Goal: Find contact information: Find contact information

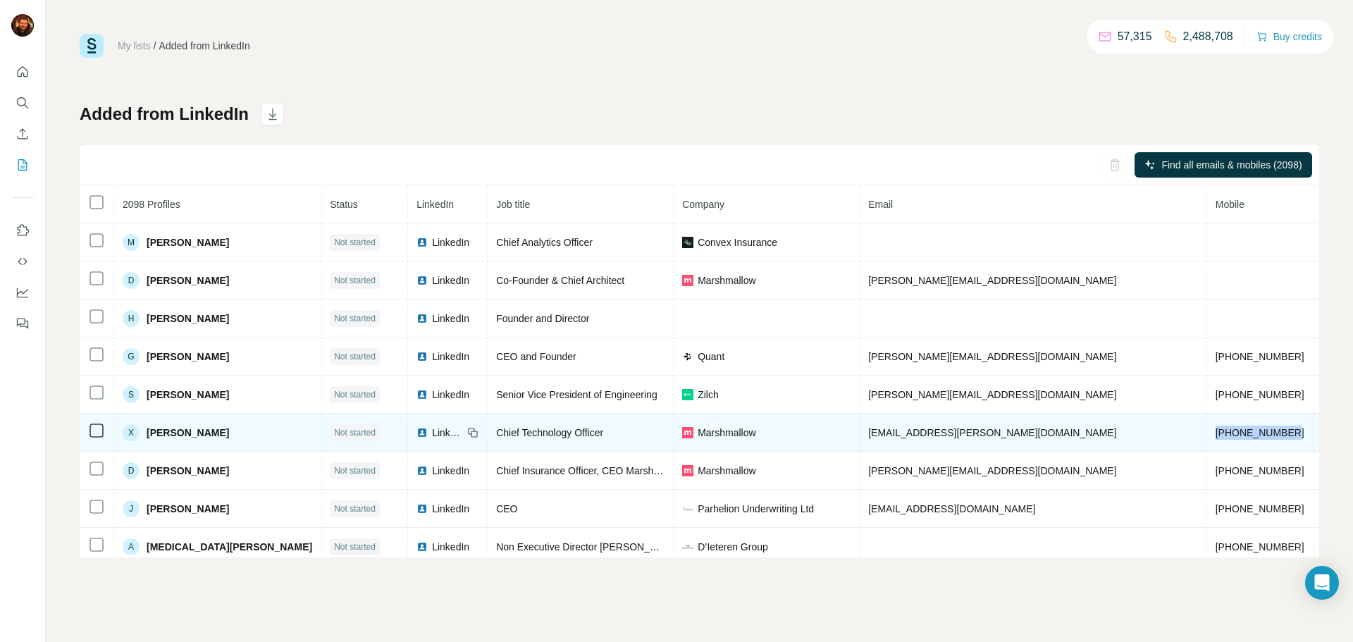
drag, startPoint x: 1024, startPoint y: 434, endPoint x: 1110, endPoint y: 432, distance: 86.0
click at [1110, 432] on tr "X Xenofon Papadopoulos Not started LinkedIn Chief Technology Officer Marshmallo…" at bounding box center [832, 433] width 1505 height 38
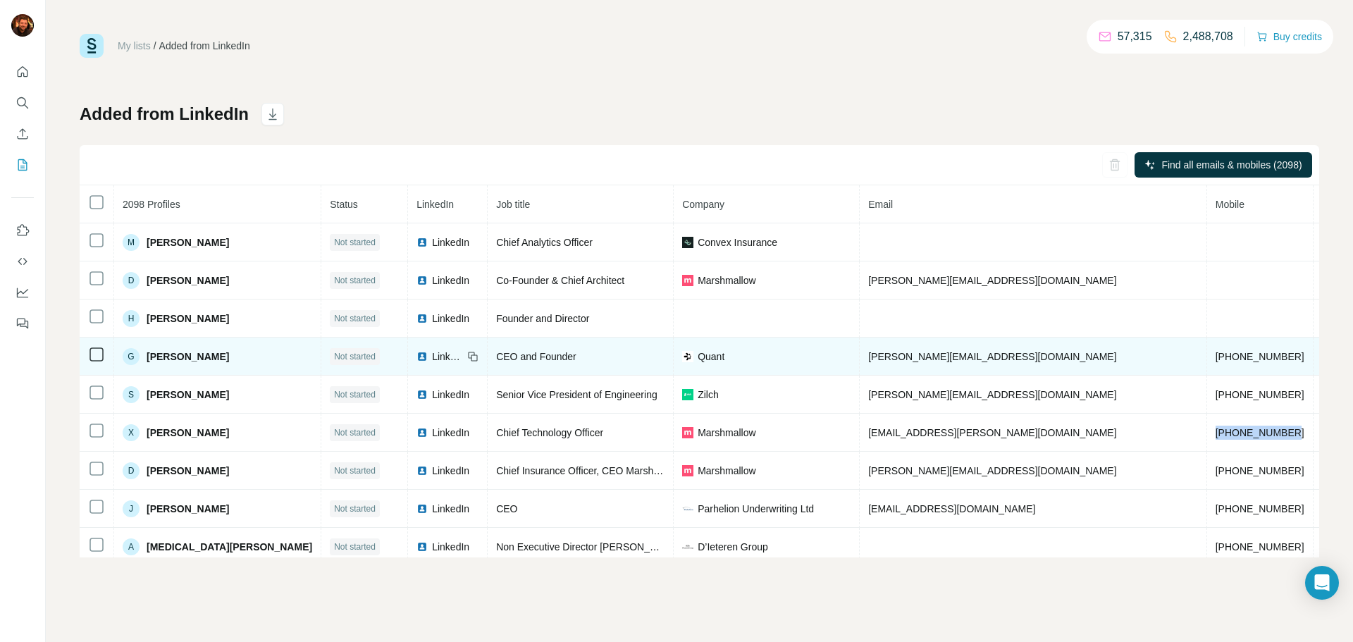
copy span "+302109957845"
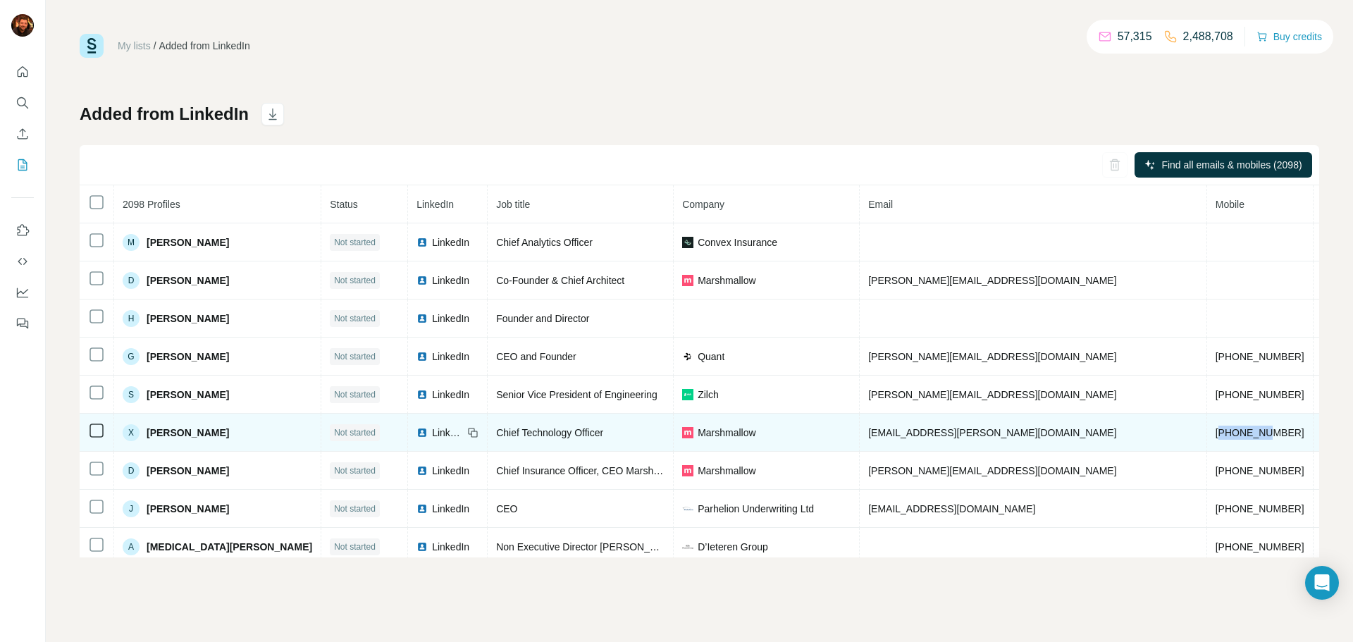
drag, startPoint x: 1026, startPoint y: 441, endPoint x: 1077, endPoint y: 447, distance: 51.1
click at [1207, 447] on td "+302109957845" at bounding box center [1260, 433] width 106 height 38
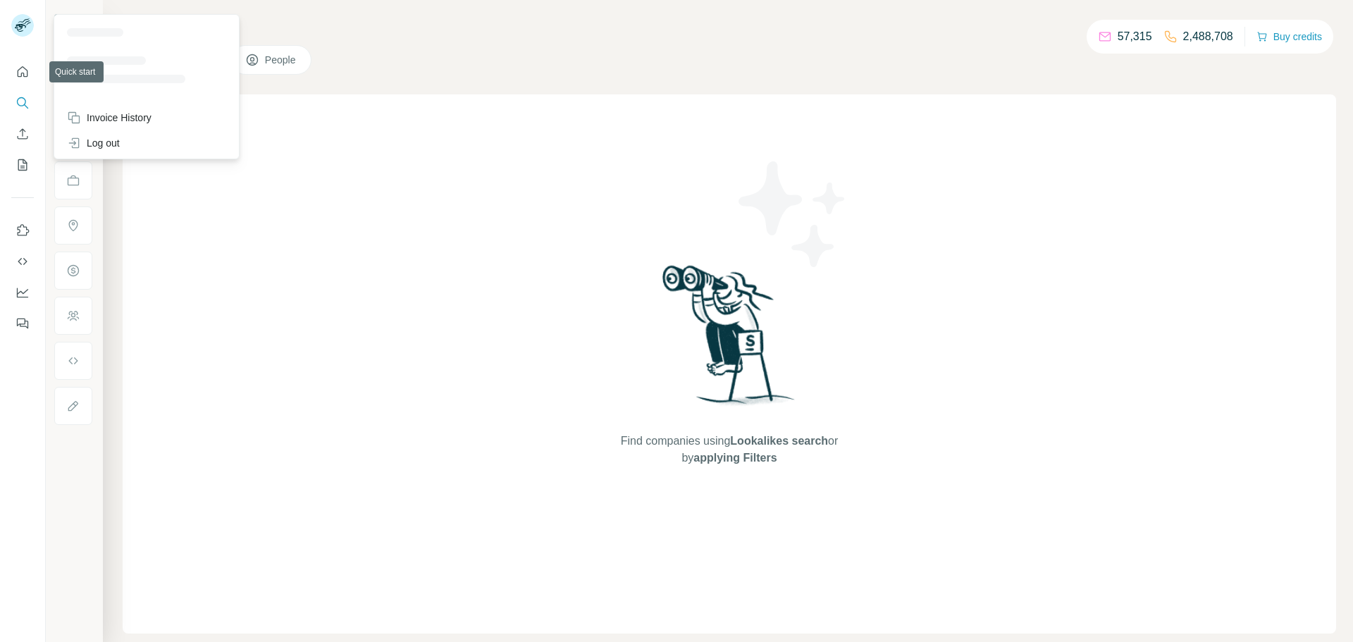
click at [32, 27] on rect at bounding box center [22, 25] width 23 height 23
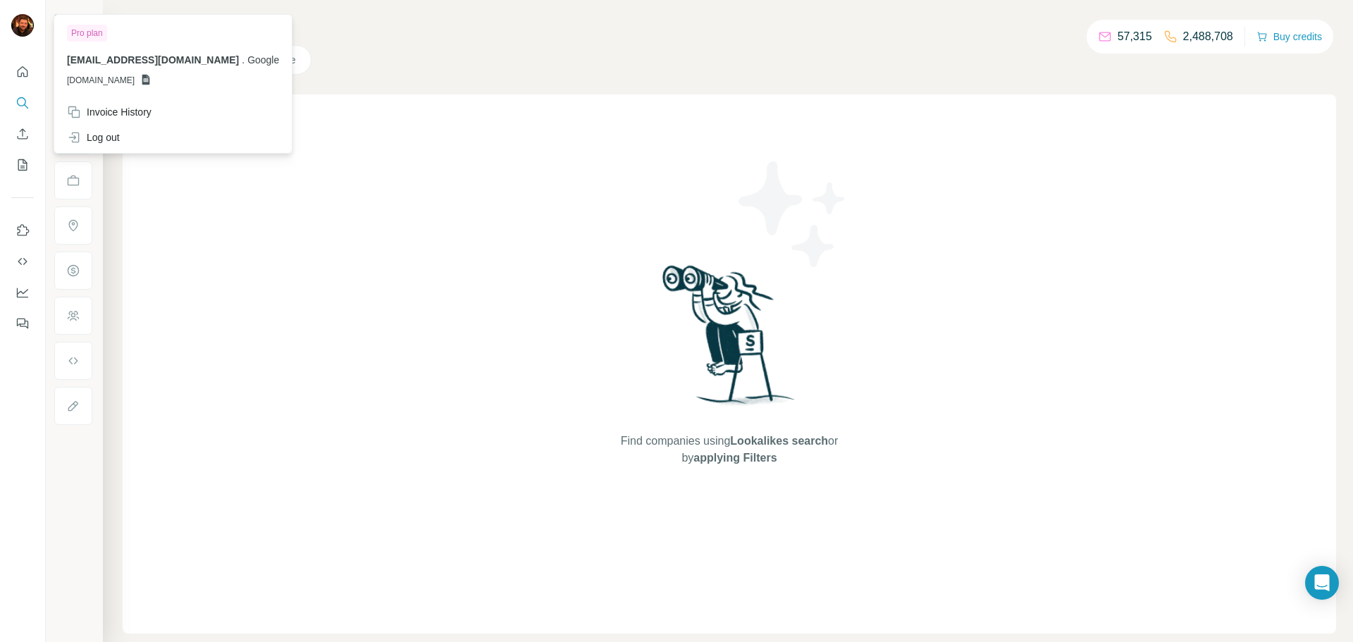
click at [25, 29] on img at bounding box center [22, 25] width 23 height 23
click at [21, 29] on img at bounding box center [22, 25] width 23 height 23
click at [23, 75] on icon "Quick start" at bounding box center [23, 71] width 11 height 11
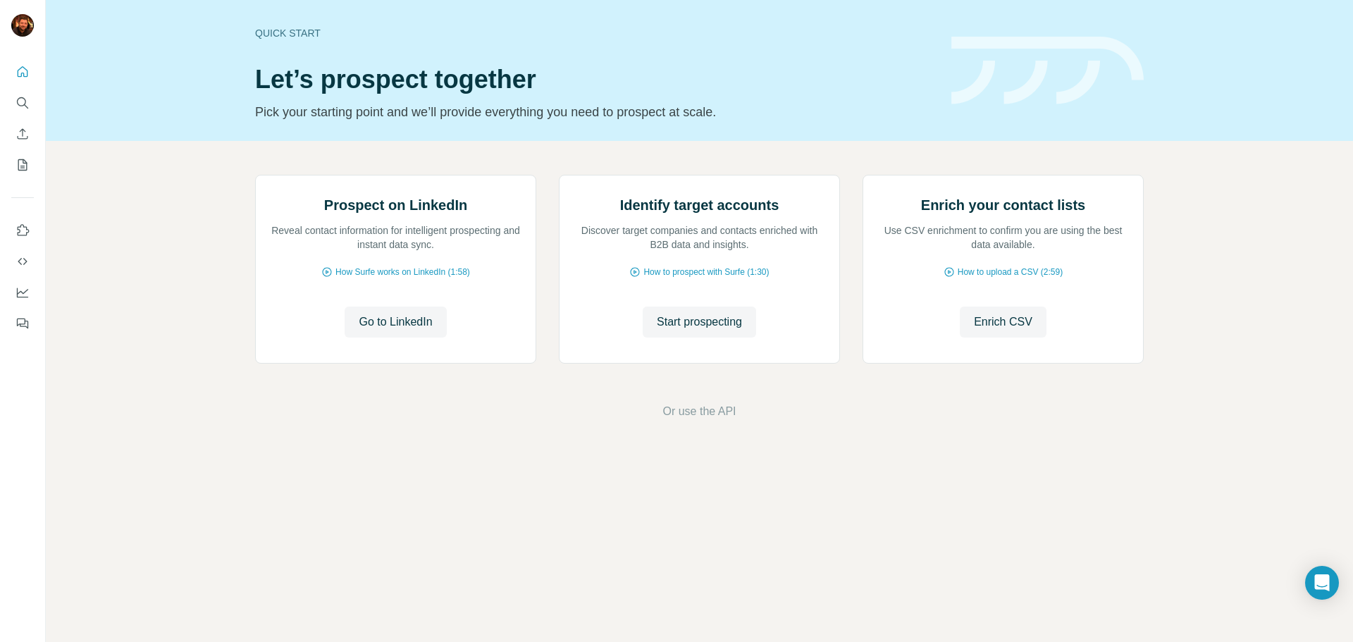
click at [171, 285] on div "Prospect on LinkedIn Reveal contact information for intelligent prospecting and…" at bounding box center [699, 297] width 1307 height 313
click at [22, 73] on icon "Quick start" at bounding box center [23, 71] width 11 height 11
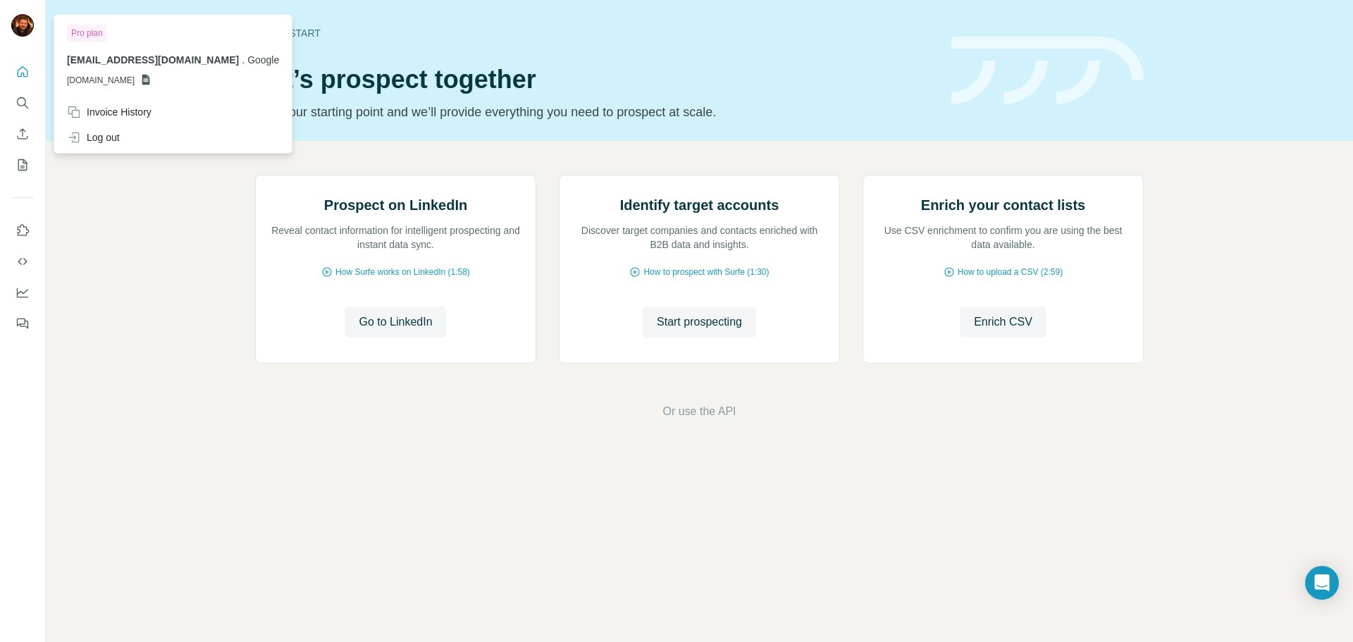
click at [27, 18] on img at bounding box center [22, 25] width 23 height 23
click at [1198, 383] on div "Prospect on LinkedIn Reveal contact information for intelligent prospecting and…" at bounding box center [699, 297] width 1307 height 313
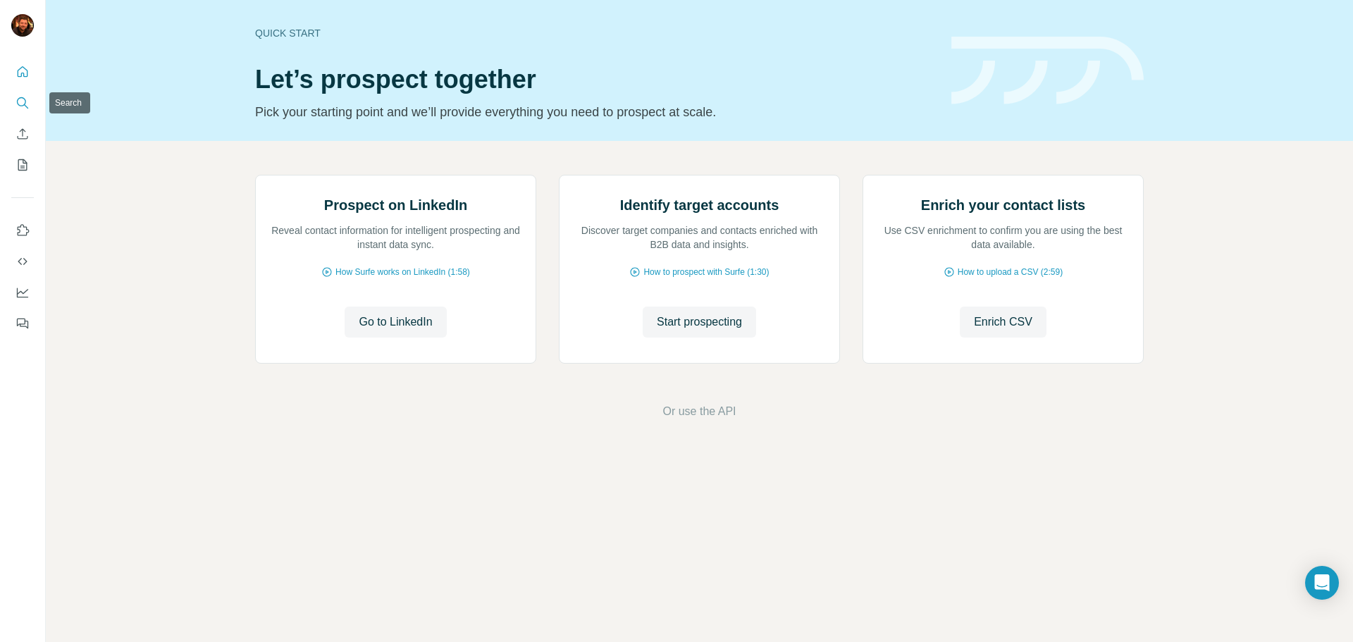
click at [20, 97] on icon "Search" at bounding box center [21, 101] width 9 height 9
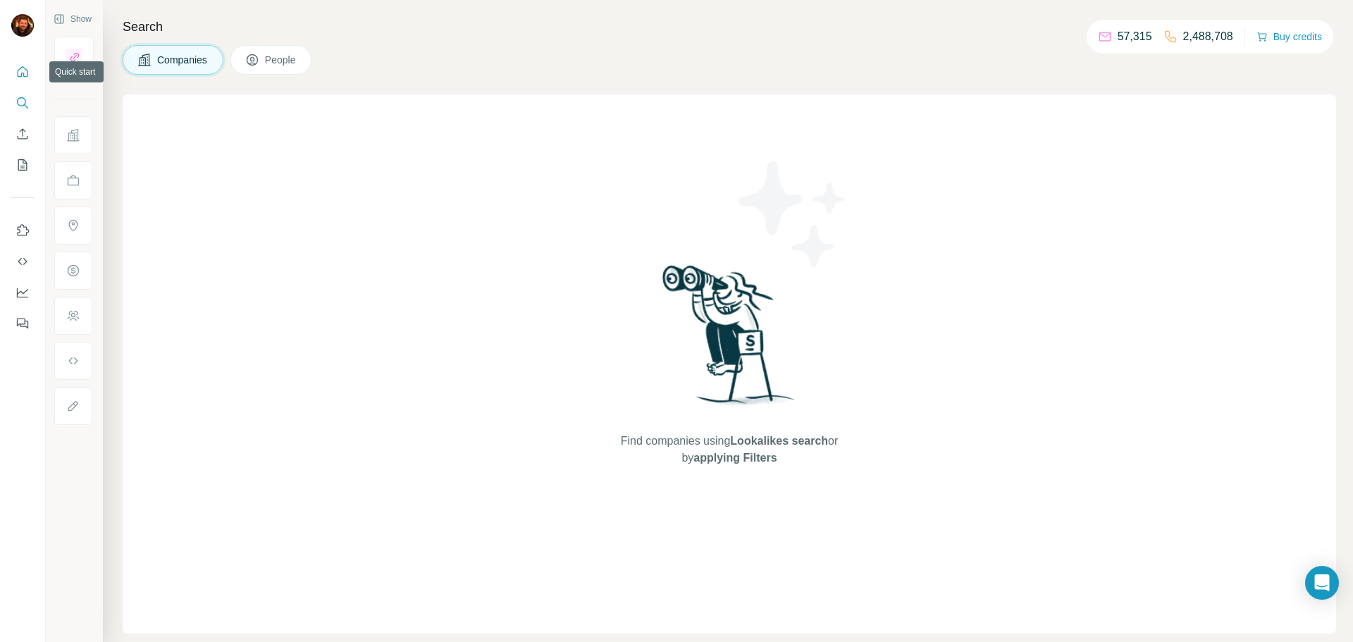
click at [25, 73] on icon "Quick start" at bounding box center [23, 72] width 14 height 14
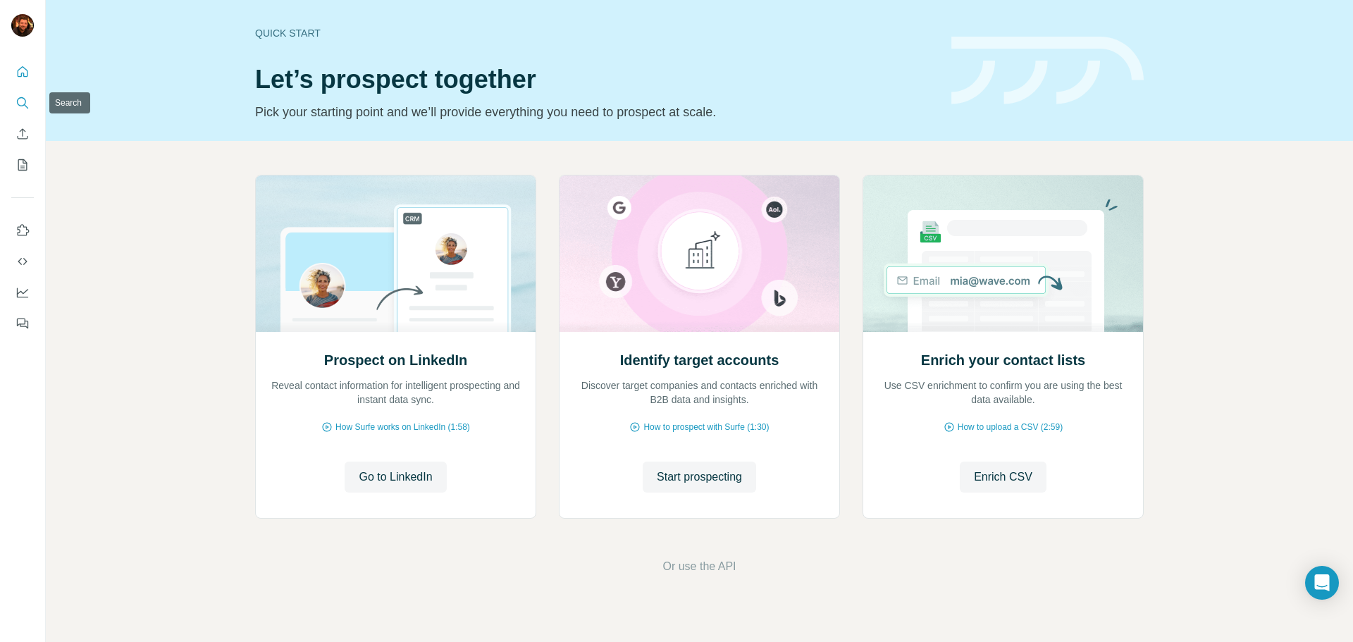
click at [26, 97] on icon "Search" at bounding box center [23, 103] width 14 height 14
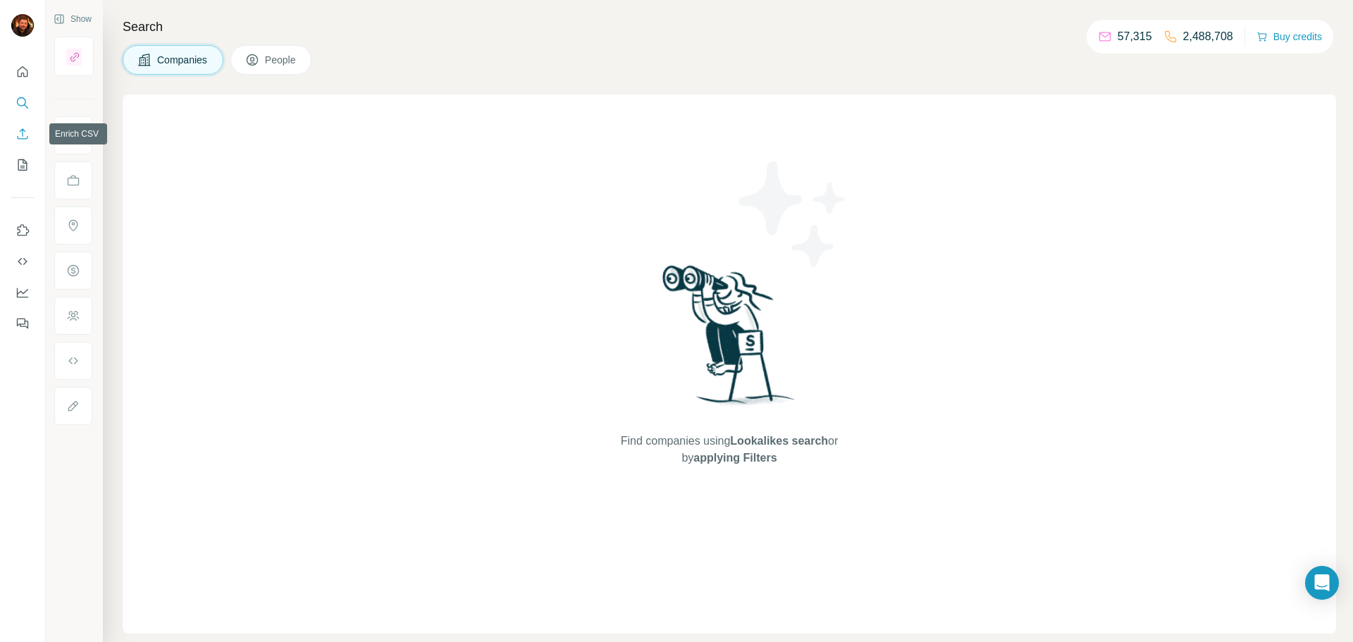
click at [21, 134] on icon "Enrich CSV" at bounding box center [23, 134] width 14 height 14
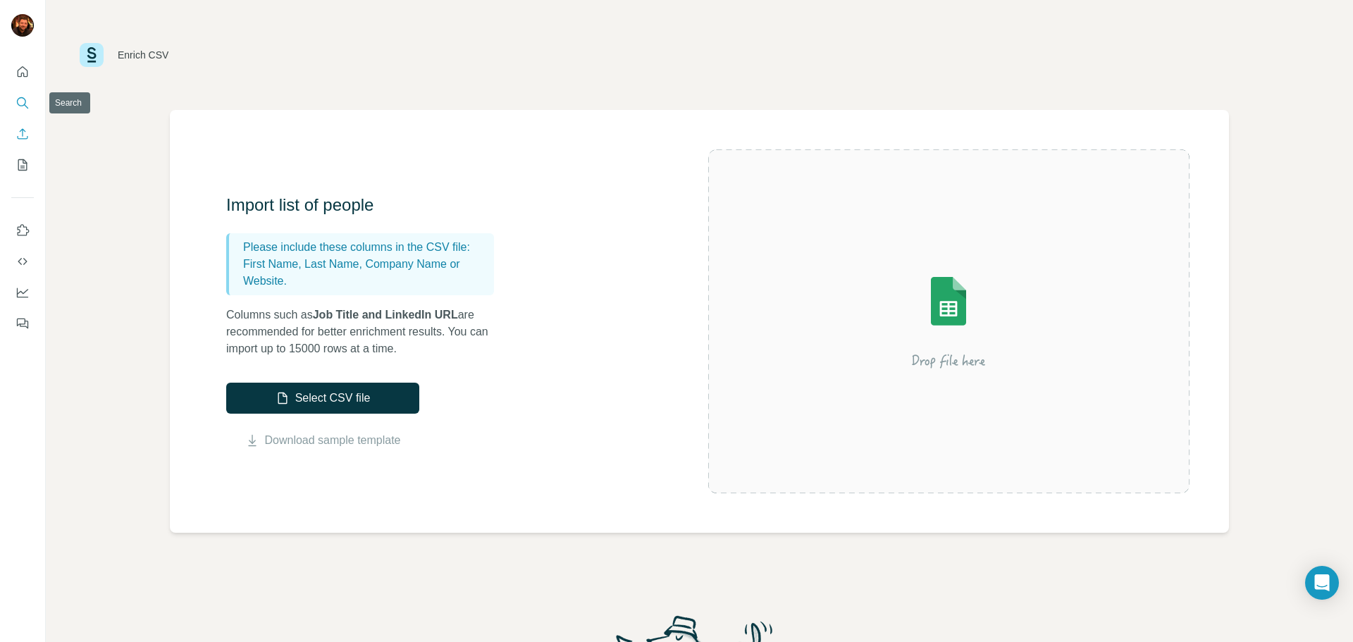
click at [30, 96] on button "Search" at bounding box center [22, 102] width 23 height 25
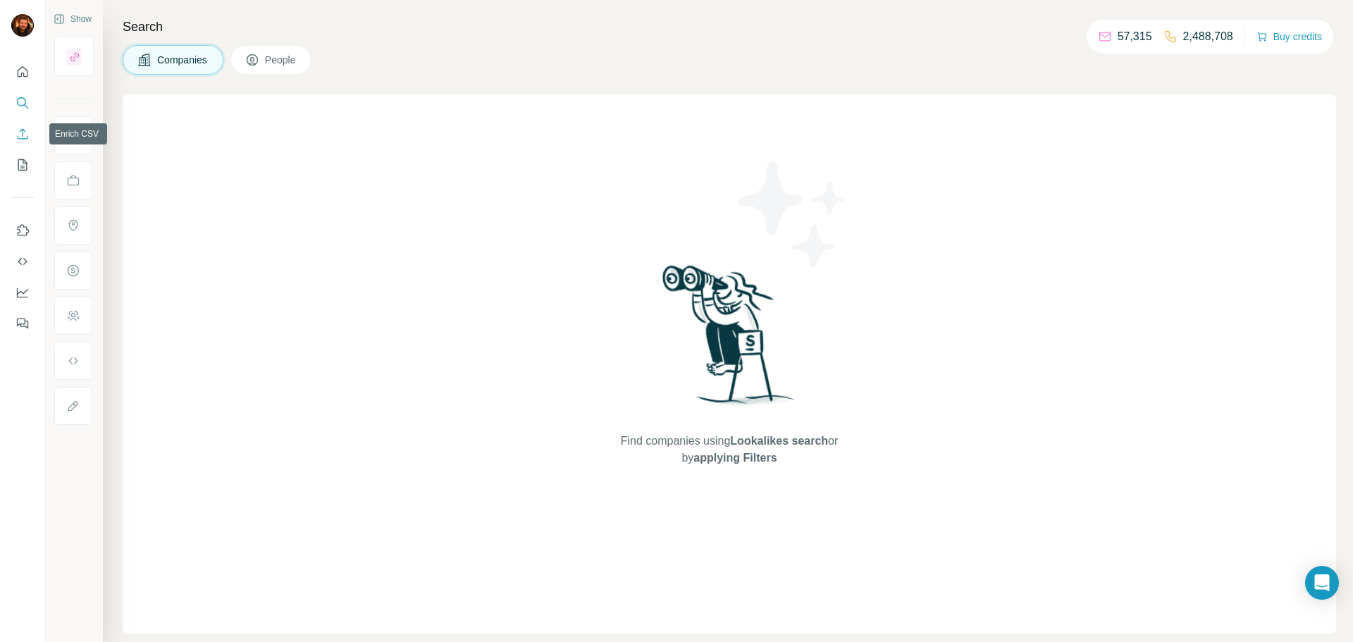
click at [22, 140] on icon "Enrich CSV" at bounding box center [23, 134] width 14 height 14
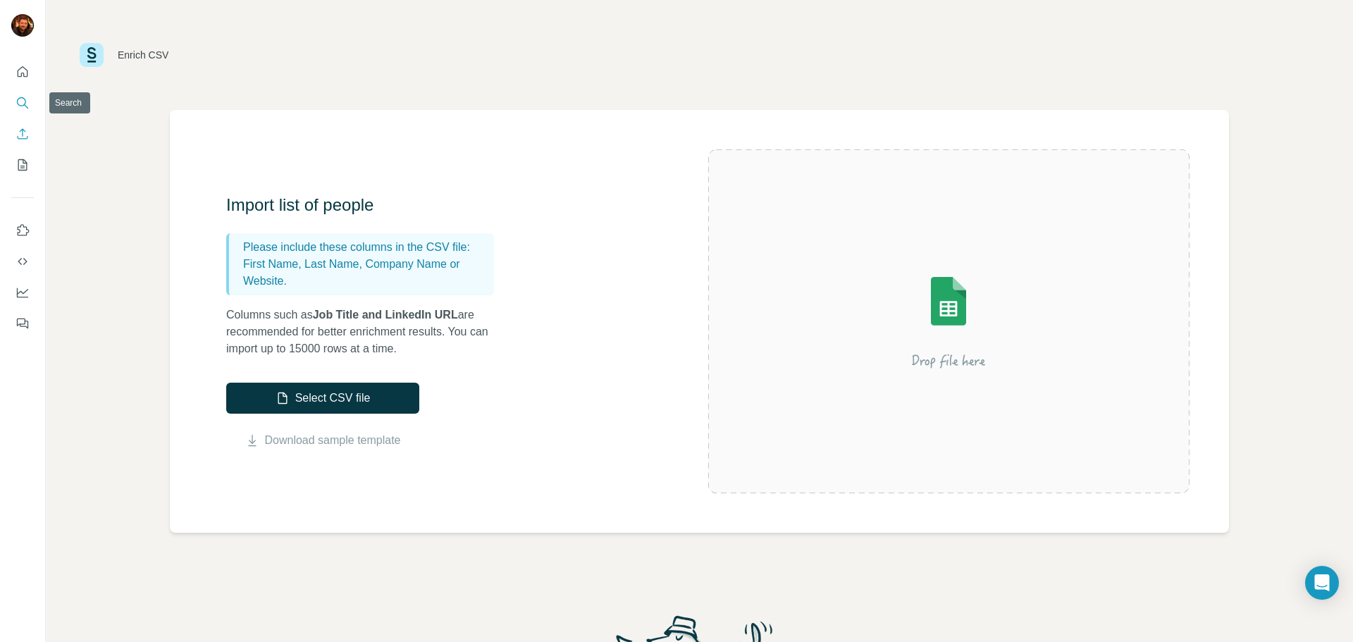
click at [22, 111] on button "Search" at bounding box center [22, 102] width 23 height 25
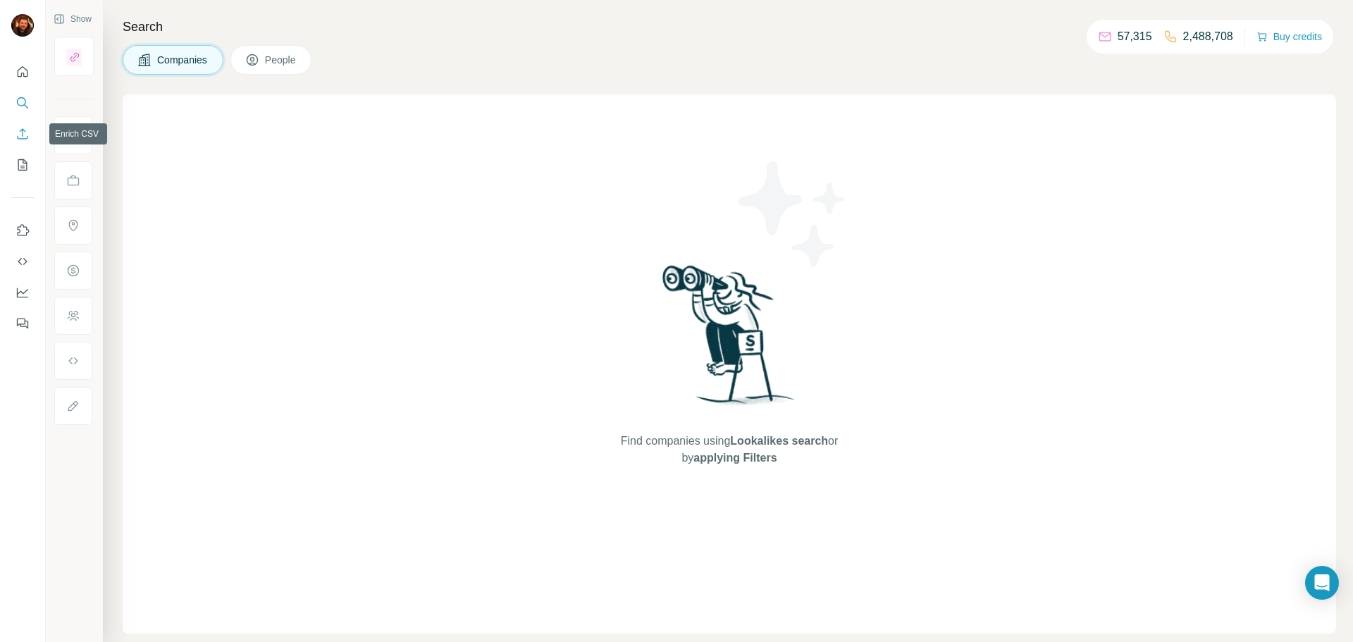
click at [20, 146] on button "Enrich CSV" at bounding box center [22, 133] width 23 height 25
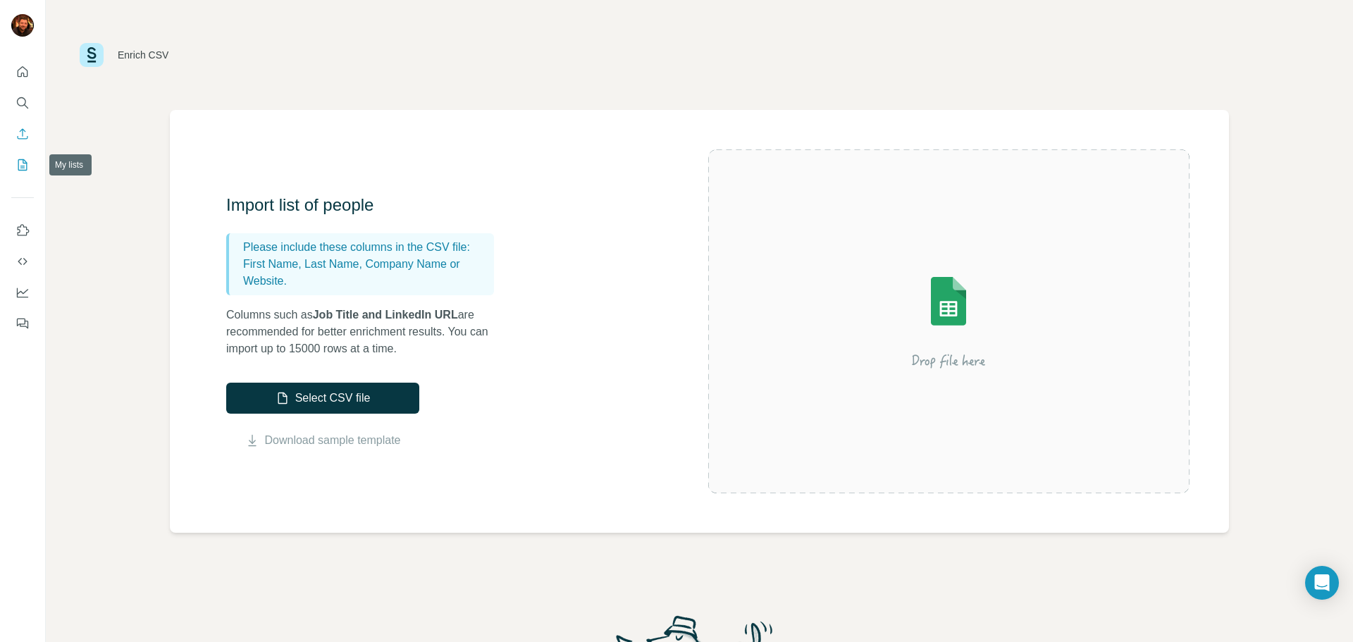
click at [22, 173] on button "My lists" at bounding box center [22, 164] width 23 height 25
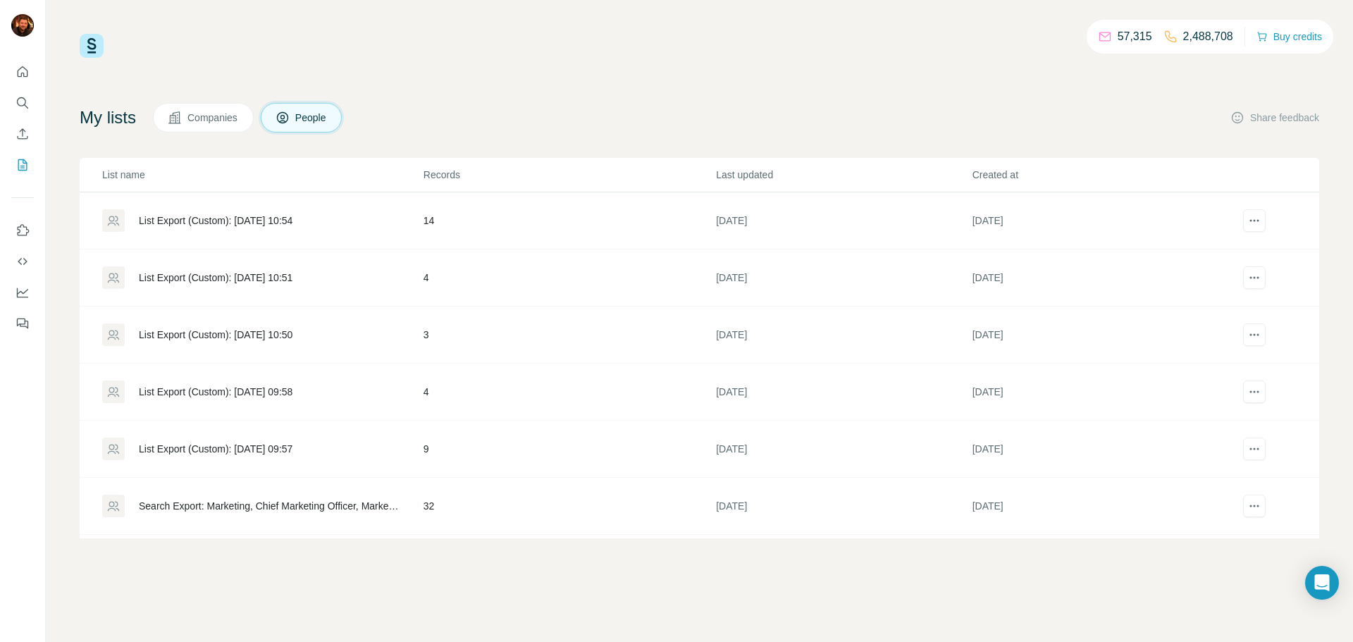
click at [995, 106] on div "My lists Companies People Share feedback" at bounding box center [700, 118] width 1240 height 30
click at [86, 42] on img at bounding box center [92, 46] width 24 height 24
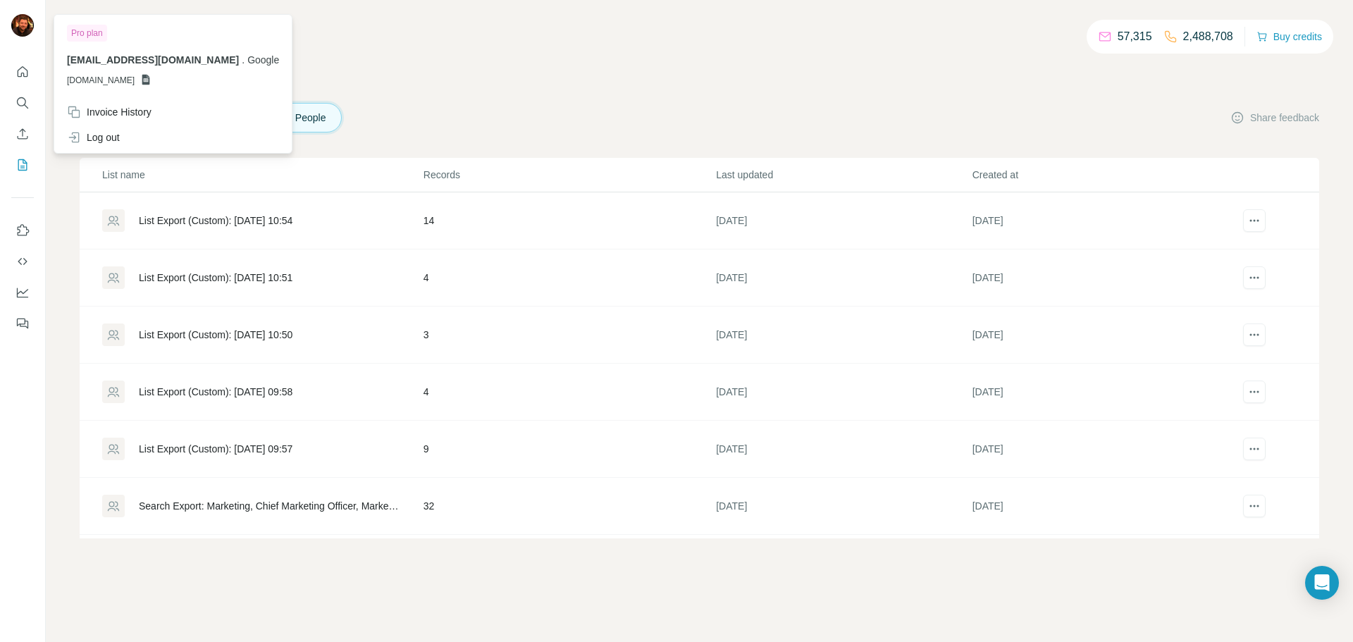
click at [25, 24] on img at bounding box center [22, 25] width 23 height 23
click at [78, 34] on div "Pro plan" at bounding box center [87, 33] width 40 height 17
click at [394, 68] on div "57,315 2,488,708 Buy credits My lists Companies People Share feedback List name…" at bounding box center [700, 286] width 1240 height 505
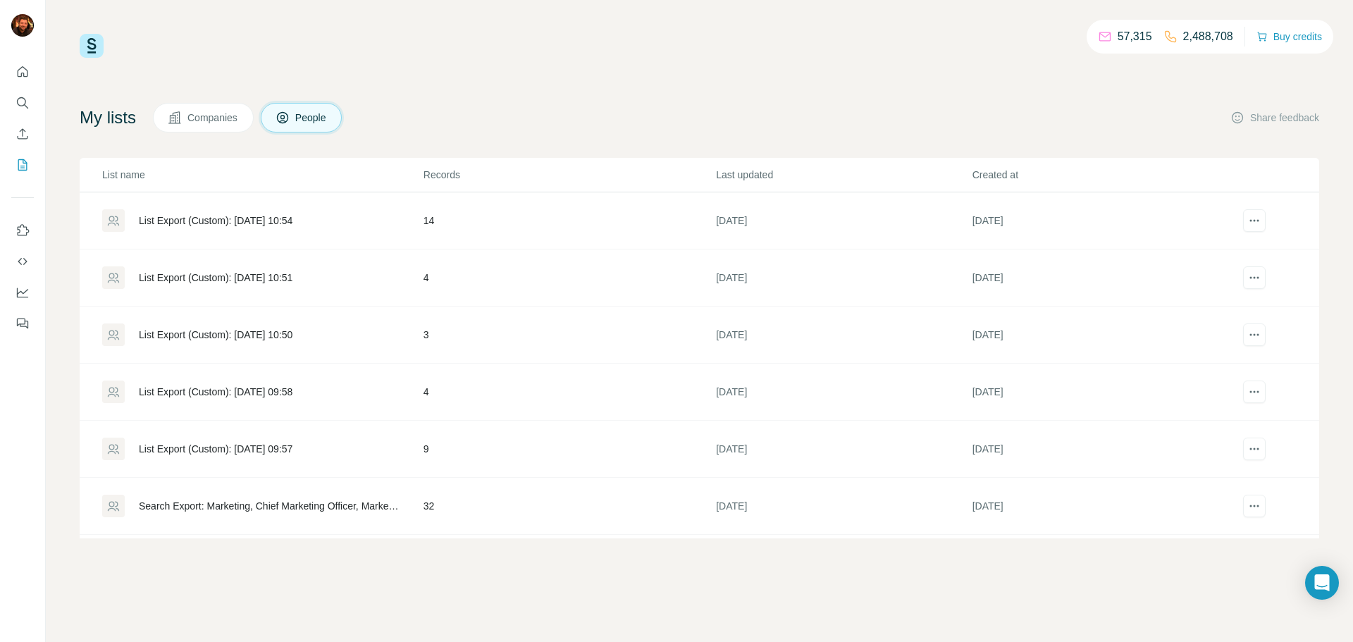
click at [549, 84] on div "57,315 2,488,708 Buy credits My lists Companies People Share feedback List name…" at bounding box center [700, 286] width 1240 height 505
